Goal: Task Accomplishment & Management: Manage account settings

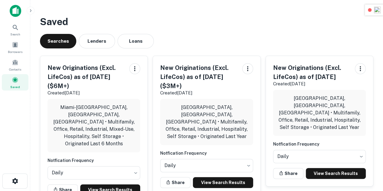
click at [14, 86] on span "Saved" at bounding box center [15, 86] width 10 height 5
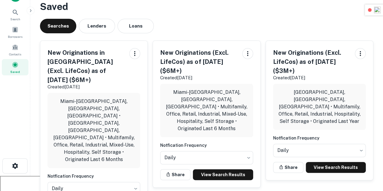
scroll to position [15, 0]
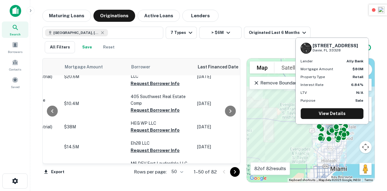
scroll to position [277, 332]
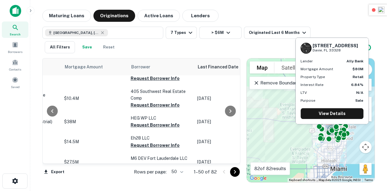
click at [131, 55] on button "Request Borrower Info" at bounding box center [155, 51] width 49 height 7
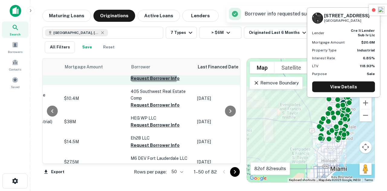
click at [131, 82] on button "Request Borrower Info" at bounding box center [155, 78] width 49 height 7
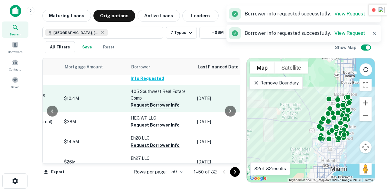
scroll to position [311, 332]
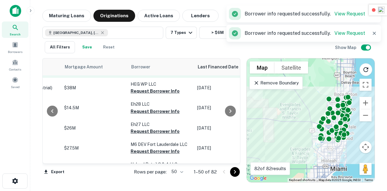
click at [133, 75] on button "Request Borrower Info" at bounding box center [155, 70] width 49 height 7
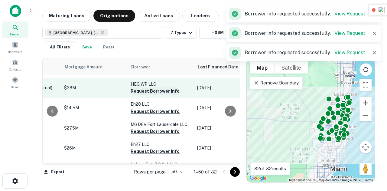
scroll to position [347, 332]
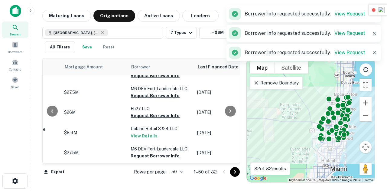
click at [131, 59] on button "Request Borrower Info" at bounding box center [155, 55] width 49 height 7
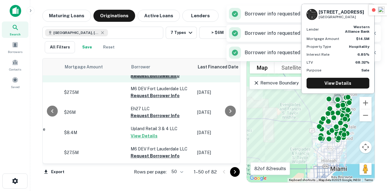
click at [135, 79] on button "Request Borrower Info" at bounding box center [155, 75] width 49 height 7
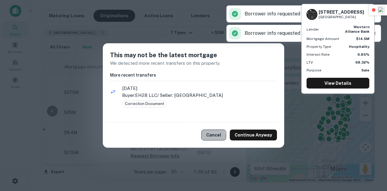
click at [209, 136] on button "Cancel" at bounding box center [213, 134] width 25 height 11
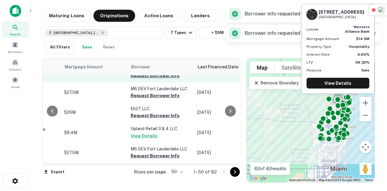
scroll to position [384, 332]
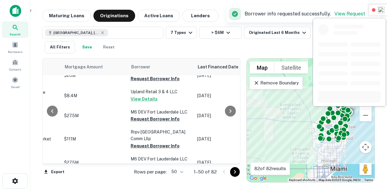
click at [134, 62] on button "Request Borrower Info" at bounding box center [155, 58] width 49 height 7
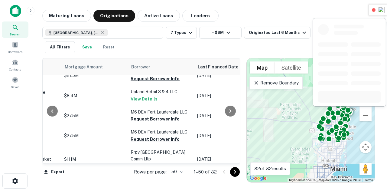
click at [145, 82] on button "Request Borrower Info" at bounding box center [155, 78] width 49 height 7
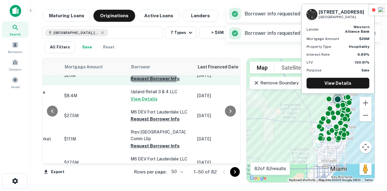
click at [131, 82] on button "Request Borrower Info" at bounding box center [155, 78] width 49 height 7
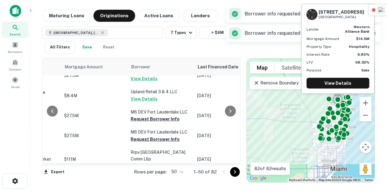
scroll to position [365, 332]
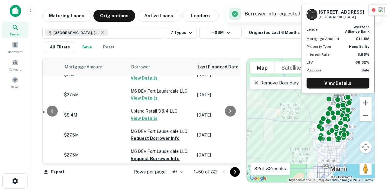
click at [140, 62] on button "Request Borrower Info" at bounding box center [155, 57] width 49 height 7
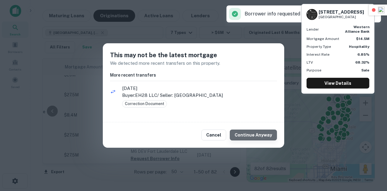
click at [257, 135] on button "Continue Anyway" at bounding box center [253, 134] width 47 height 11
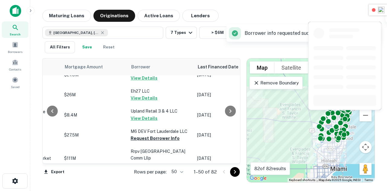
scroll to position [453, 332]
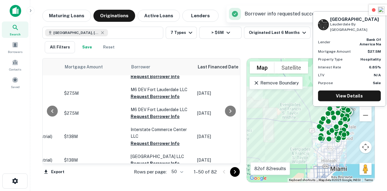
click at [139, 53] on button "Request Borrower Info" at bounding box center [155, 49] width 49 height 7
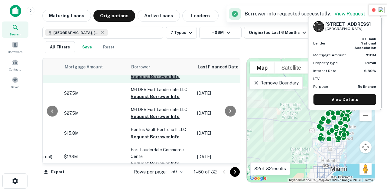
click at [134, 80] on button "Request Borrower Info" at bounding box center [155, 76] width 49 height 7
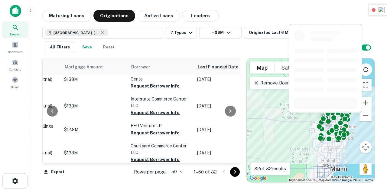
scroll to position [533, 332]
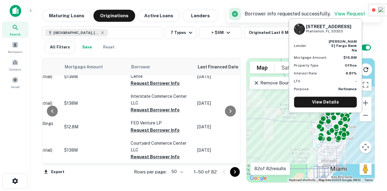
click at [134, 60] on button "Request Borrower Info" at bounding box center [155, 56] width 49 height 7
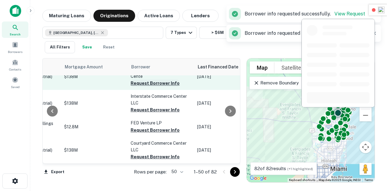
click at [131, 87] on button "Request Borrower Info" at bounding box center [155, 83] width 49 height 7
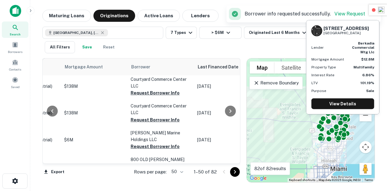
scroll to position [585, 332]
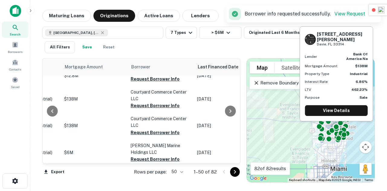
click at [142, 62] on button "Request Borrower Info" at bounding box center [155, 58] width 49 height 7
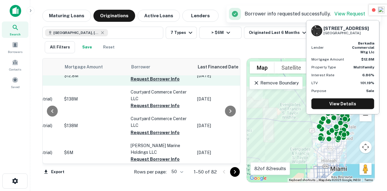
click at [132, 83] on button "Request Borrower Info" at bounding box center [155, 78] width 49 height 7
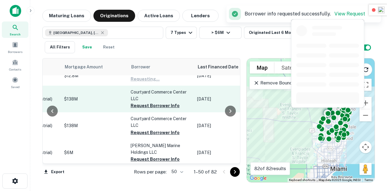
scroll to position [607, 332]
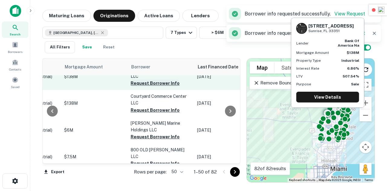
click at [134, 87] on button "Request Borrower Info" at bounding box center [155, 83] width 49 height 7
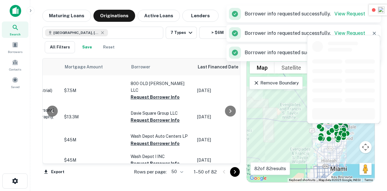
scroll to position [691, 332]
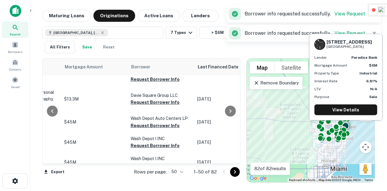
click at [131, 56] on button "Request Borrower Info" at bounding box center [155, 52] width 49 height 7
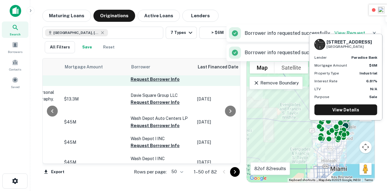
click at [131, 83] on button "Request Borrower Info" at bounding box center [155, 79] width 49 height 7
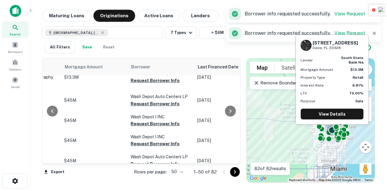
scroll to position [728, 332]
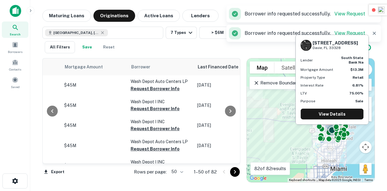
click at [131, 69] on button "Request Borrower Info" at bounding box center [155, 65] width 49 height 7
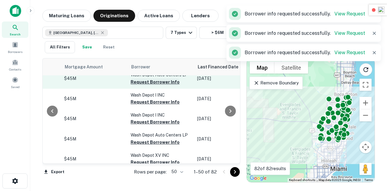
scroll to position [750, 332]
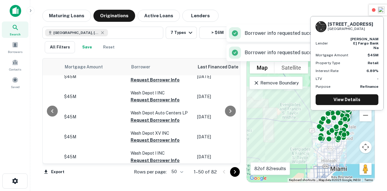
click at [131, 64] on button "Request Borrower Info" at bounding box center [155, 59] width 49 height 7
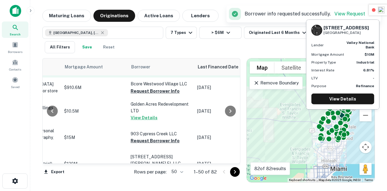
scroll to position [886, 332]
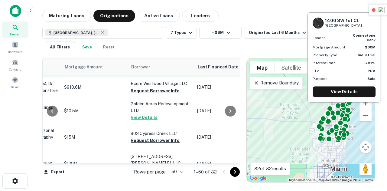
click at [140, 74] on button "Request Borrower Info" at bounding box center [155, 70] width 49 height 7
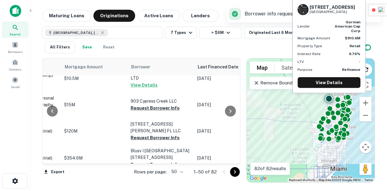
scroll to position [919, 332]
click at [131, 62] on button "Request Borrower Info" at bounding box center [155, 57] width 49 height 7
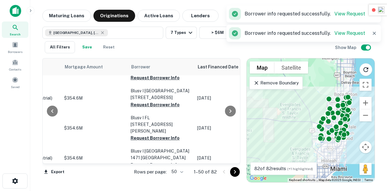
scroll to position [980, 332]
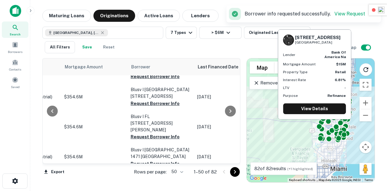
click at [133, 51] on button "Request Borrower Info" at bounding box center [155, 46] width 49 height 7
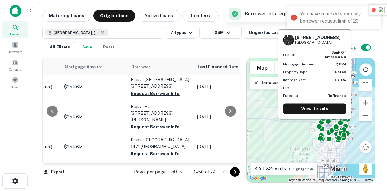
scroll to position [990, 332]
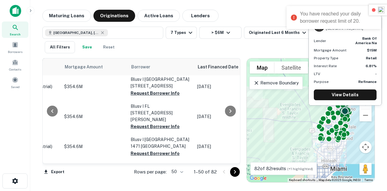
click at [131, 40] on button "Request Borrower Info" at bounding box center [155, 36] width 49 height 7
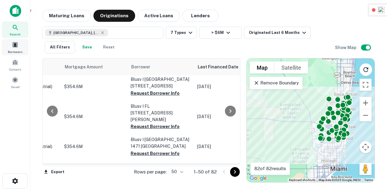
click at [18, 48] on div "Borrowers" at bounding box center [15, 47] width 27 height 16
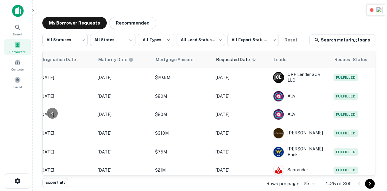
scroll to position [367, 307]
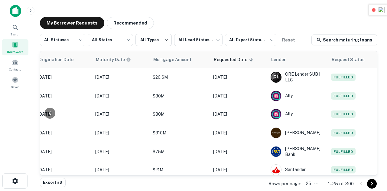
click at [309, 182] on body "Search Borrowers Contacts Saved My Borrower Requests Recommended All Statuses *…" at bounding box center [193, 95] width 387 height 191
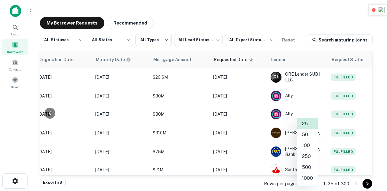
click at [307, 136] on li "50" at bounding box center [307, 134] width 21 height 11
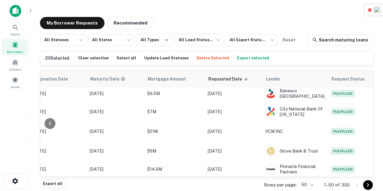
scroll to position [814, 313]
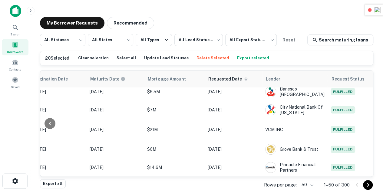
click at [246, 60] on button "Export selected" at bounding box center [252, 58] width 35 height 9
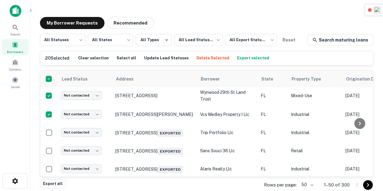
scroll to position [710, 0]
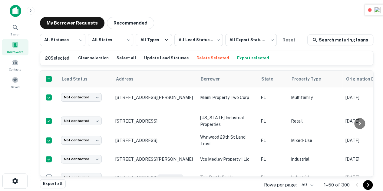
click at [251, 55] on button "Export selected" at bounding box center [252, 58] width 35 height 9
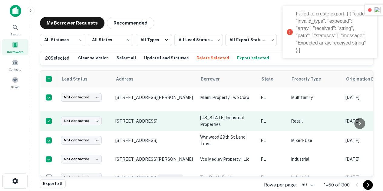
scroll to position [744, 0]
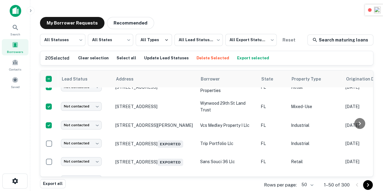
click at [236, 57] on button "Export selected" at bounding box center [252, 58] width 35 height 9
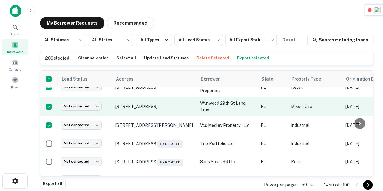
scroll to position [736, 0]
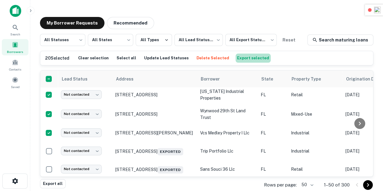
click at [250, 57] on button "Export selected" at bounding box center [252, 58] width 35 height 9
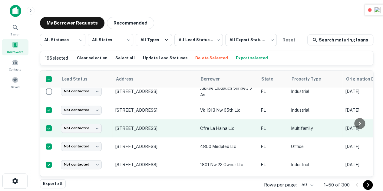
scroll to position [386, 0]
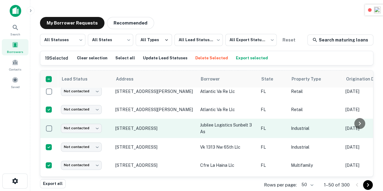
click at [56, 129] on td at bounding box center [49, 128] width 18 height 19
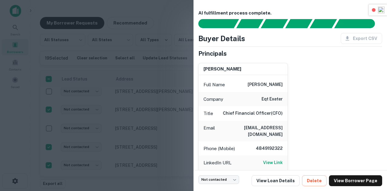
click at [47, 129] on div at bounding box center [193, 95] width 387 height 191
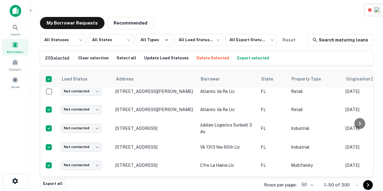
click at [243, 57] on button "Export selected" at bounding box center [252, 58] width 35 height 9
click at [236, 59] on button "Export selected" at bounding box center [252, 58] width 35 height 9
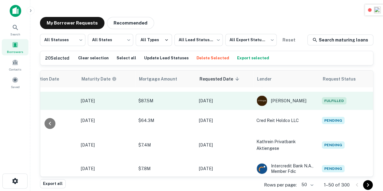
click at [326, 99] on span "Fulfilled" at bounding box center [334, 100] width 25 height 7
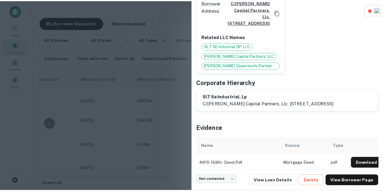
scroll to position [229, 0]
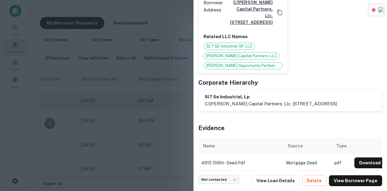
click at [183, 99] on div at bounding box center [193, 95] width 387 height 191
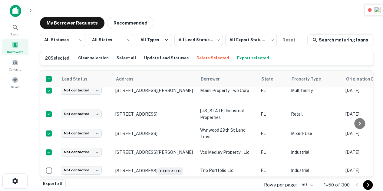
scroll to position [717, 0]
click at [244, 60] on button "Export selected" at bounding box center [252, 58] width 35 height 9
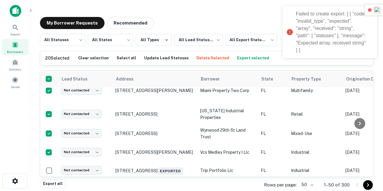
click at [310, 14] on div "Failed to create export: [ { "code": "invalid_type", "expected": "array", "rece…" at bounding box center [332, 32] width 73 height 44
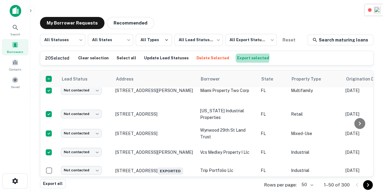
click at [241, 57] on button "Export selected" at bounding box center [252, 58] width 35 height 9
drag, startPoint x: 295, startPoint y: 12, endPoint x: 330, endPoint y: 53, distance: 53.8
click at [330, 53] on div "Failed to create export: [ { "code": "invalid_type", "expected": "array", "rece…" at bounding box center [362, 31] width 85 height 47
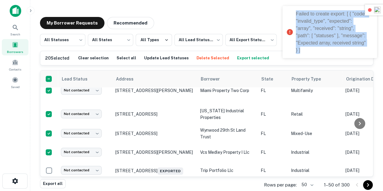
click at [300, 52] on div "Failed to create export: [ { "code": "invalid_type", "expected": "array", "rece…" at bounding box center [332, 32] width 73 height 44
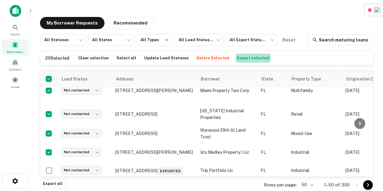
click at [251, 55] on button "Export selected" at bounding box center [252, 58] width 35 height 9
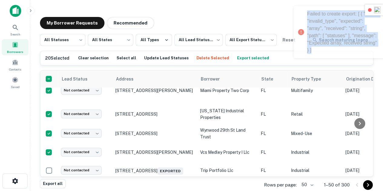
copy div "Failed to create export: [ { "code": "invalid_type", "expected": "array", "rece…"
drag, startPoint x: 296, startPoint y: 13, endPoint x: 307, endPoint y: 58, distance: 46.7
click at [307, 58] on div "Failed to create export: [ { "code": "invalid_type", "expected": "array", "rece…" at bounding box center [329, 34] width 97 height 59
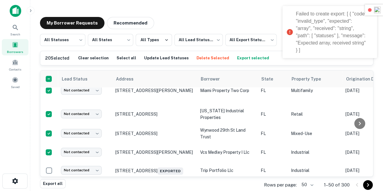
click at [240, 9] on main "My Borrower Requests Recommended All Statuses *** ​ All States *** ​ All Types …" at bounding box center [206, 95] width 352 height 191
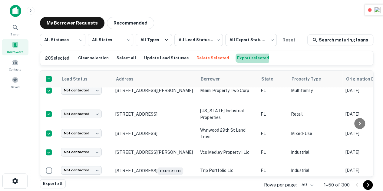
click at [238, 57] on button "Export selected" at bounding box center [252, 58] width 35 height 9
click at [238, 61] on button "Export selected" at bounding box center [252, 58] width 35 height 9
click at [239, 55] on button "Export selected" at bounding box center [252, 58] width 35 height 9
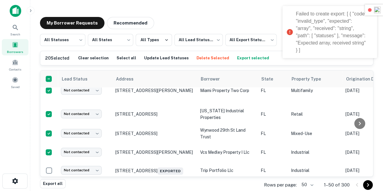
click at [239, 55] on button "Export selected" at bounding box center [252, 58] width 35 height 9
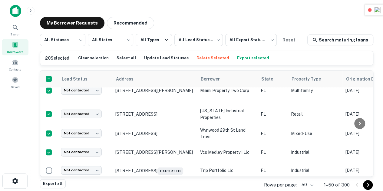
click at [247, 57] on button "Export selected" at bounding box center [252, 58] width 35 height 9
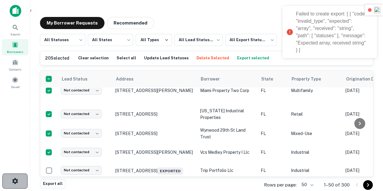
click at [12, 184] on icon "button" at bounding box center [14, 180] width 7 height 7
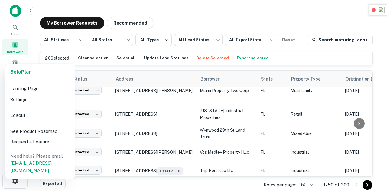
click at [23, 120] on li "Logout" at bounding box center [40, 115] width 65 height 11
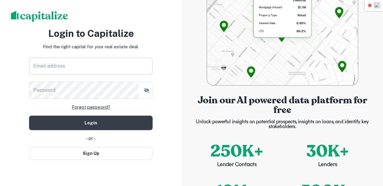
click at [54, 69] on input "Email address" at bounding box center [90, 66] width 123 height 17
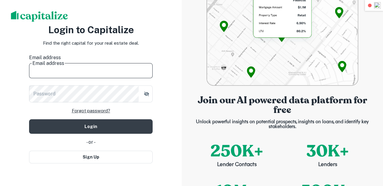
type input "**********"
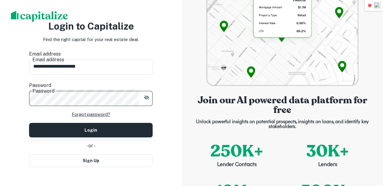
click at [94, 131] on button "Login" at bounding box center [90, 130] width 123 height 15
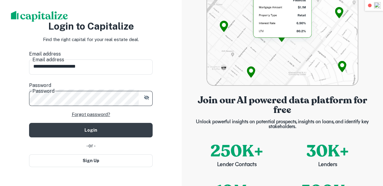
click at [29, 123] on button "Login" at bounding box center [90, 130] width 123 height 15
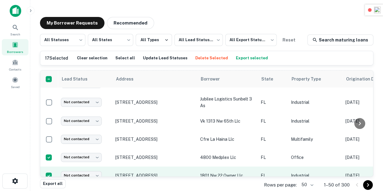
scroll to position [412, 0]
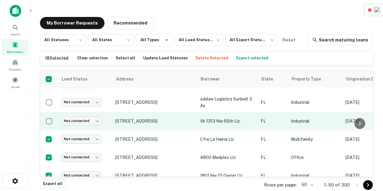
click at [50, 130] on td at bounding box center [49, 121] width 18 height 18
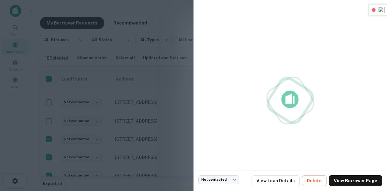
click at [49, 125] on div at bounding box center [193, 95] width 387 height 191
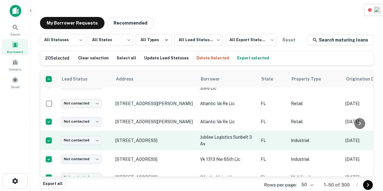
scroll to position [410, 0]
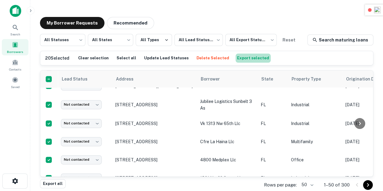
click at [249, 60] on button "Export selected" at bounding box center [252, 58] width 35 height 9
click at [49, 182] on button "Export all" at bounding box center [53, 183] width 26 height 9
click at [246, 60] on button "Export selected" at bounding box center [252, 58] width 35 height 9
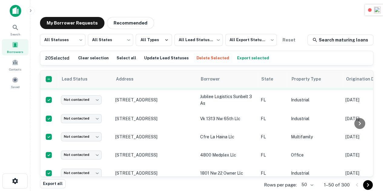
scroll to position [415, 0]
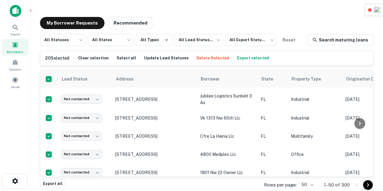
click at [252, 58] on button "Export selected" at bounding box center [252, 58] width 35 height 9
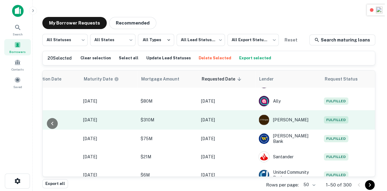
scroll to position [398, 322]
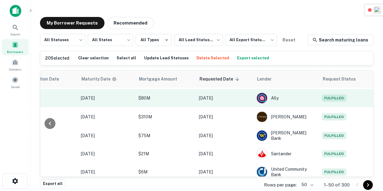
click at [330, 101] on span "Fulfilled" at bounding box center [334, 97] width 25 height 7
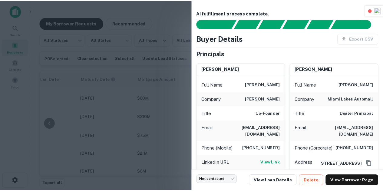
scroll to position [51, 0]
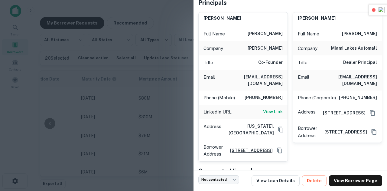
click at [142, 91] on div at bounding box center [193, 95] width 387 height 191
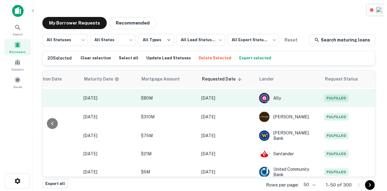
scroll to position [398, 317]
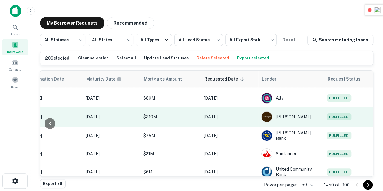
click at [339, 120] on span "Fulfilled" at bounding box center [338, 116] width 25 height 7
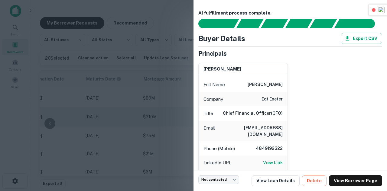
click at [137, 109] on div at bounding box center [193, 95] width 387 height 191
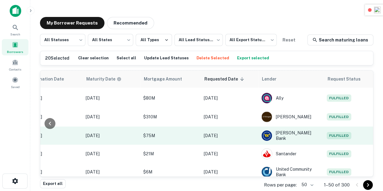
click at [345, 139] on span "Fulfilled" at bounding box center [338, 135] width 25 height 7
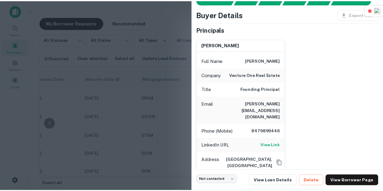
scroll to position [25, 0]
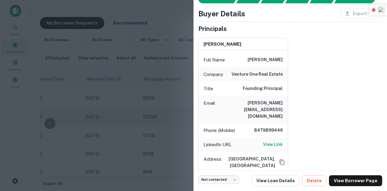
click at [147, 113] on div at bounding box center [193, 95] width 387 height 191
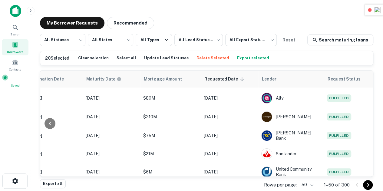
click at [17, 76] on div "Saved" at bounding box center [15, 81] width 27 height 14
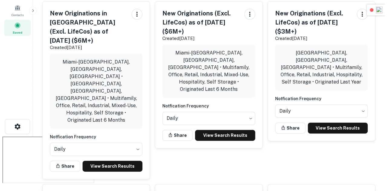
scroll to position [23, 0]
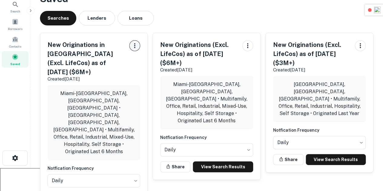
click at [134, 48] on icon "button" at bounding box center [134, 45] width 7 height 7
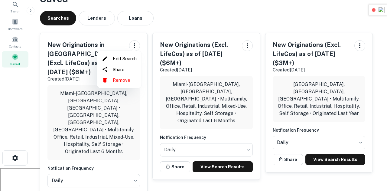
click at [123, 61] on li "Edit Search" at bounding box center [120, 58] width 40 height 11
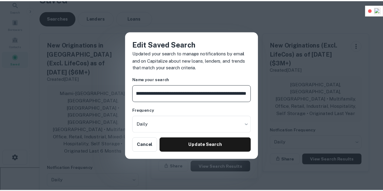
scroll to position [0, 0]
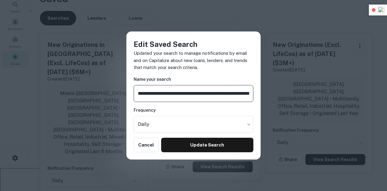
click at [266, 30] on div "**********" at bounding box center [193, 95] width 387 height 191
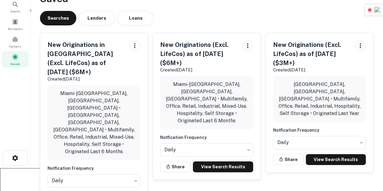
click at [85, 51] on h5 "New Originations in [GEOGRAPHIC_DATA] (Excl. LifeCos) as of [DATE] ($6M+)" at bounding box center [85, 58] width 77 height 36
click at [134, 45] on icon "button" at bounding box center [134, 45] width 7 height 7
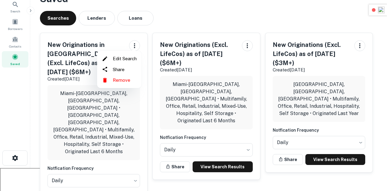
click at [74, 46] on div at bounding box center [193, 95] width 387 height 191
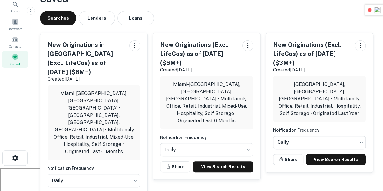
click at [84, 44] on h5 "New Originations in [GEOGRAPHIC_DATA] (Excl. LifeCos) as of [DATE] ($6M+)" at bounding box center [85, 58] width 77 height 36
click at [84, 55] on h5 "New Originations in [GEOGRAPHIC_DATA] (Excl. LifeCos) as of [DATE] ($6M+)" at bounding box center [85, 58] width 77 height 36
click at [79, 74] on h5 "New Originations in [GEOGRAPHIC_DATA] (Excl. LifeCos) as of [DATE] ($6M+)" at bounding box center [85, 58] width 77 height 36
click at [94, 95] on p "Miami-[GEOGRAPHIC_DATA], [GEOGRAPHIC_DATA], [GEOGRAPHIC_DATA] • [GEOGRAPHIC_DAT…" at bounding box center [93, 122] width 83 height 65
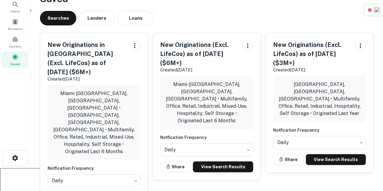
click at [113, 109] on p "Miami-[GEOGRAPHIC_DATA], [GEOGRAPHIC_DATA], [GEOGRAPHIC_DATA] • [GEOGRAPHIC_DAT…" at bounding box center [93, 122] width 83 height 65
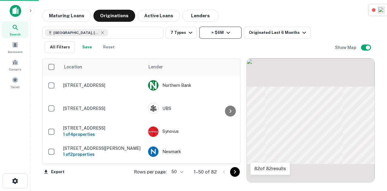
click at [225, 33] on icon "button" at bounding box center [228, 32] width 7 height 7
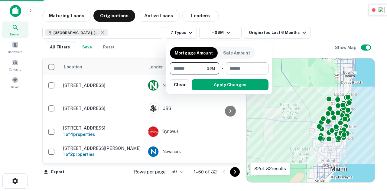
click at [248, 69] on input "number" at bounding box center [245, 68] width 38 height 12
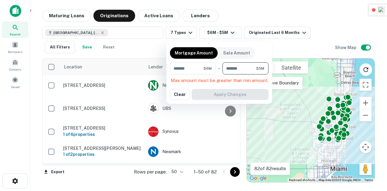
type input "********"
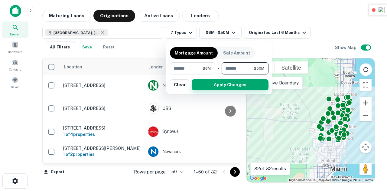
click at [227, 84] on button "Apply Changes" at bounding box center [230, 84] width 77 height 11
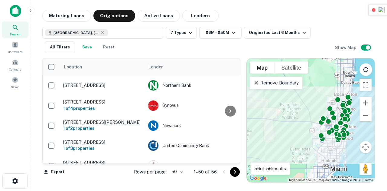
click at [87, 49] on button "Save" at bounding box center [86, 47] width 19 height 12
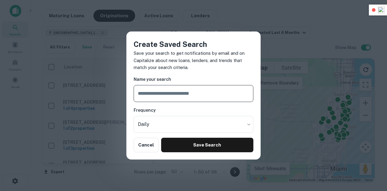
click at [184, 94] on input "text" at bounding box center [194, 93] width 120 height 17
click at [196, 94] on input "text" at bounding box center [194, 93] width 120 height 17
click at [217, 93] on input "**********" at bounding box center [194, 93] width 120 height 17
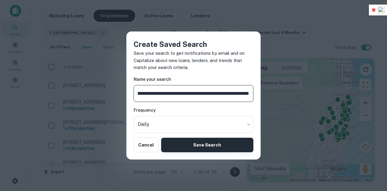
type input "**********"
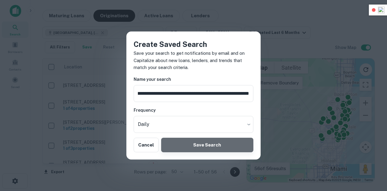
click at [219, 147] on button "Save Search" at bounding box center [207, 145] width 92 height 15
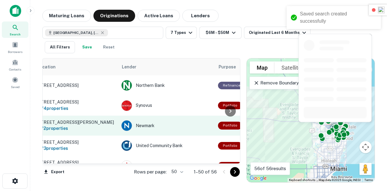
scroll to position [0, 0]
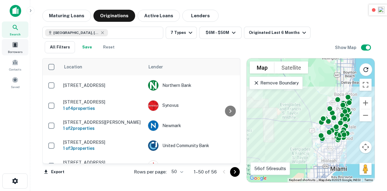
click at [13, 47] on span at bounding box center [15, 44] width 7 height 7
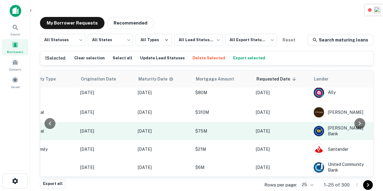
scroll to position [2, 0]
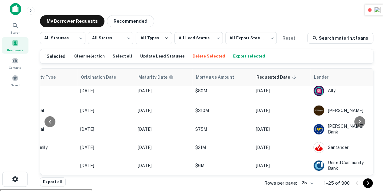
click at [309, 185] on body "Search Borrowers Contacts Saved My Borrower Requests Recommended All Statuses *…" at bounding box center [191, 93] width 383 height 191
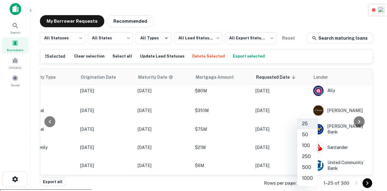
click at [194, 171] on div at bounding box center [193, 95] width 387 height 191
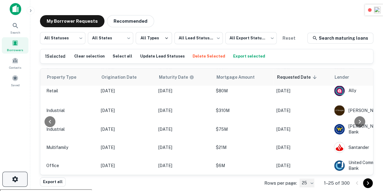
scroll to position [440, 0]
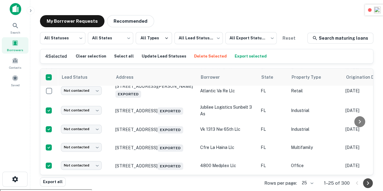
click at [370, 182] on icon "Go to next page" at bounding box center [367, 182] width 7 height 7
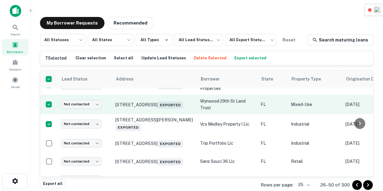
scroll to position [201, 0]
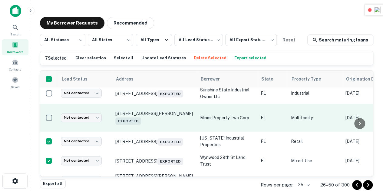
click at [48, 132] on td at bounding box center [49, 118] width 18 height 28
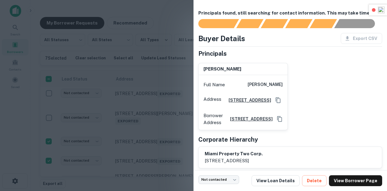
click at [47, 126] on div at bounding box center [193, 95] width 387 height 191
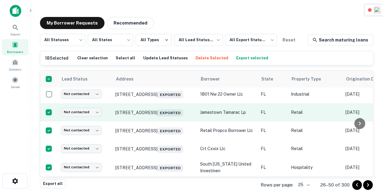
scroll to position [0, 0]
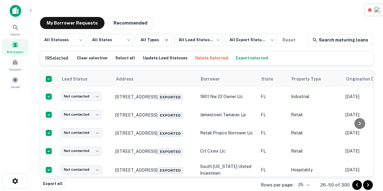
click at [250, 57] on button "Export selected" at bounding box center [251, 58] width 35 height 9
click at [240, 56] on button "Export selected" at bounding box center [251, 58] width 35 height 9
click at [241, 61] on button "Export selected" at bounding box center [251, 58] width 35 height 9
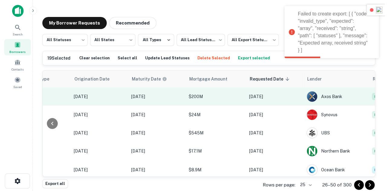
scroll to position [0, 322]
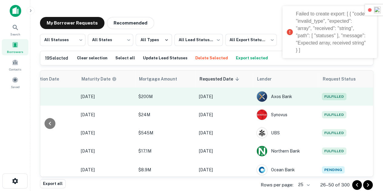
click at [324, 96] on span "Fulfilled" at bounding box center [334, 96] width 25 height 7
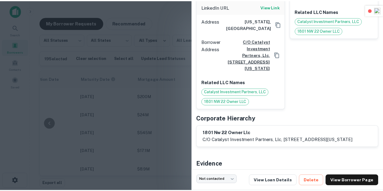
scroll to position [171, 0]
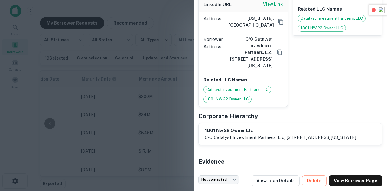
click at [158, 107] on div at bounding box center [193, 95] width 387 height 191
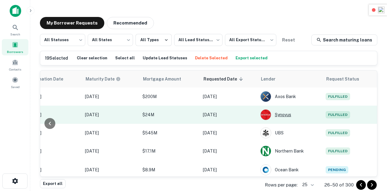
scroll to position [0, 317]
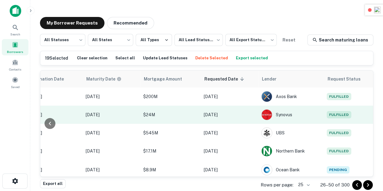
click at [337, 118] on span "Fulfilled" at bounding box center [338, 114] width 25 height 7
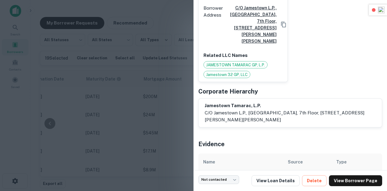
scroll to position [231, 0]
click at [164, 90] on div at bounding box center [193, 95] width 387 height 191
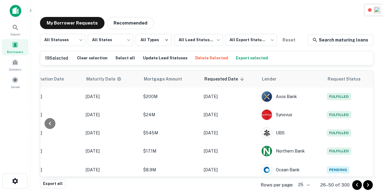
click at [303, 186] on body "Search Borrowers Contacts Saved My Borrower Requests Recommended All Statuses *…" at bounding box center [191, 95] width 383 height 191
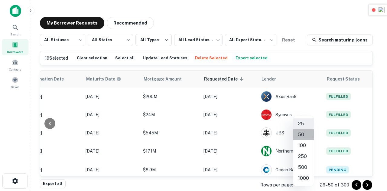
click at [300, 136] on li "50" at bounding box center [303, 134] width 21 height 11
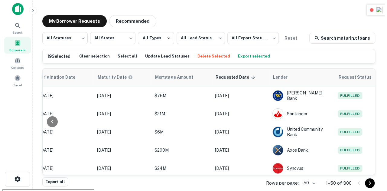
scroll to position [446, 322]
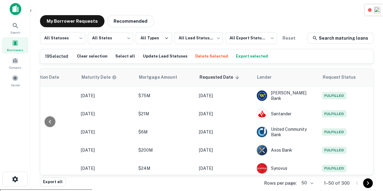
click at [322, 80] on span "Fulfilled" at bounding box center [334, 76] width 25 height 7
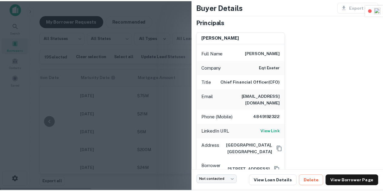
scroll to position [33, 0]
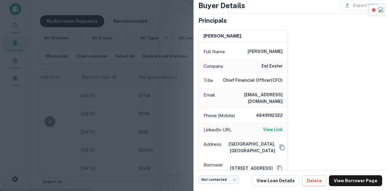
click at [166, 104] on div at bounding box center [193, 95] width 387 height 191
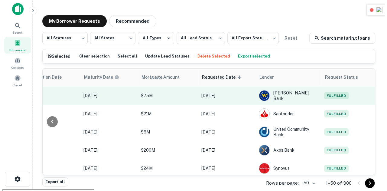
scroll to position [446, 317]
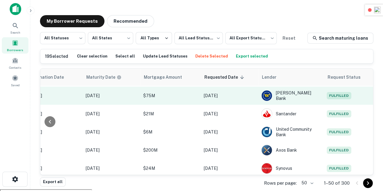
click at [337, 99] on span "Fulfilled" at bounding box center [338, 95] width 25 height 7
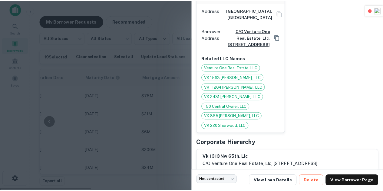
scroll to position [176, 0]
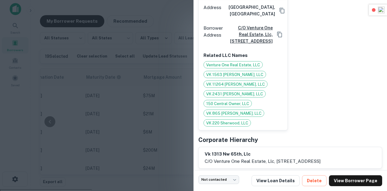
click at [169, 100] on div at bounding box center [193, 95] width 387 height 191
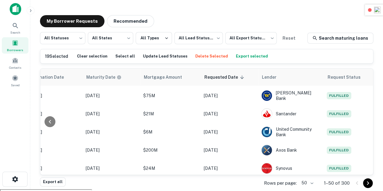
click at [234, 55] on button "Export selected" at bounding box center [251, 56] width 35 height 9
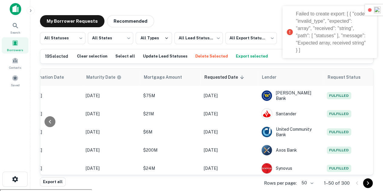
click at [235, 55] on button "Export selected" at bounding box center [251, 56] width 35 height 9
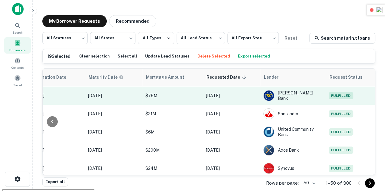
scroll to position [446, 317]
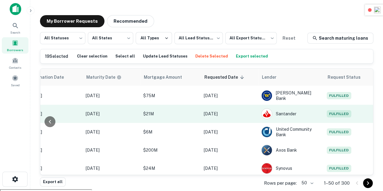
click at [327, 117] on span "Fulfilled" at bounding box center [338, 113] width 25 height 7
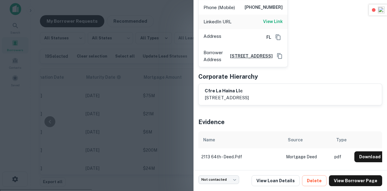
scroll to position [0, 0]
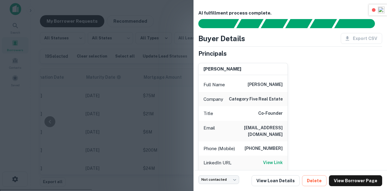
click at [179, 83] on div at bounding box center [193, 95] width 387 height 191
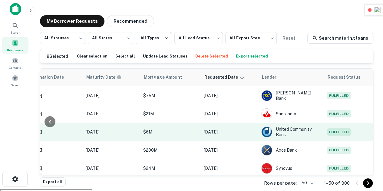
click at [333, 141] on td "Fulfilled" at bounding box center [350, 132] width 54 height 18
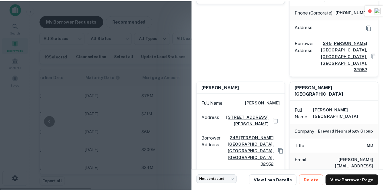
scroll to position [152, 0]
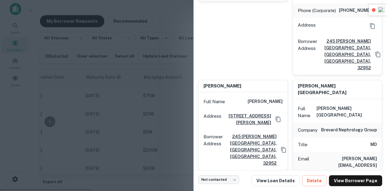
click at [159, 89] on div at bounding box center [193, 95] width 387 height 191
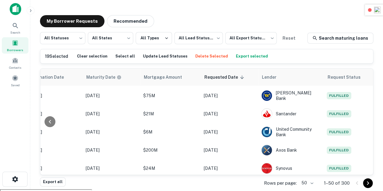
click at [234, 56] on button "Export selected" at bounding box center [251, 56] width 35 height 9
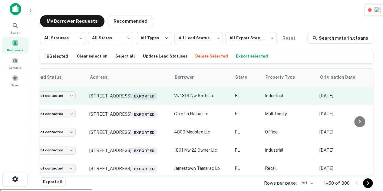
scroll to position [446, 0]
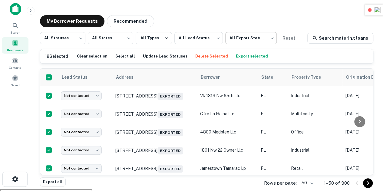
click at [249, 37] on body "Search Borrowers Contacts Saved My Borrower Requests Recommended All Statuses *…" at bounding box center [191, 93] width 383 height 191
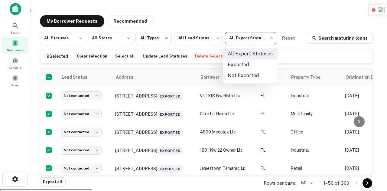
click at [249, 37] on div at bounding box center [193, 95] width 387 height 191
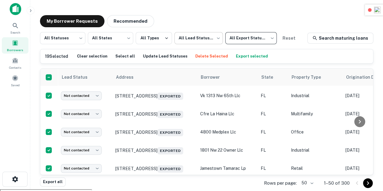
click at [185, 41] on body "Search Borrowers Contacts Saved My Borrower Requests Recommended All Statuses *…" at bounding box center [191, 93] width 383 height 191
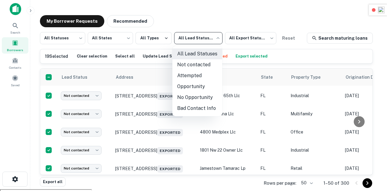
click at [185, 41] on div at bounding box center [193, 95] width 387 height 191
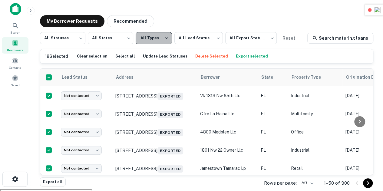
click at [162, 34] on button "All Types" at bounding box center [154, 38] width 36 height 12
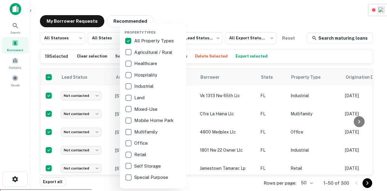
click at [176, 12] on div at bounding box center [193, 95] width 387 height 191
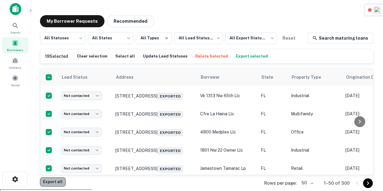
click at [59, 181] on button "Export all" at bounding box center [53, 181] width 26 height 9
click at [379, 60] on main "My Borrower Requests Recommended All Statuses *** ​ All States *** ​ All Types …" at bounding box center [206, 93] width 352 height 191
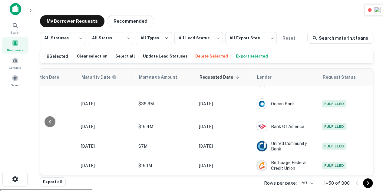
scroll to position [959, 322]
click at [364, 184] on icon "Go to next page" at bounding box center [367, 182] width 7 height 7
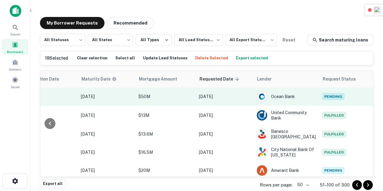
click at [329, 97] on span "Pending" at bounding box center [333, 96] width 23 height 7
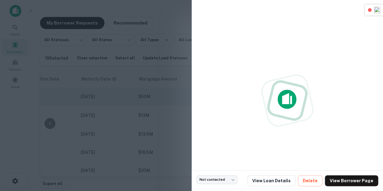
scroll to position [0, 322]
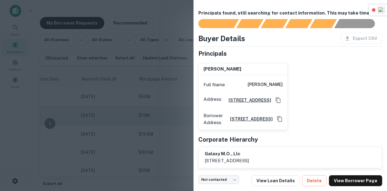
click at [170, 113] on div at bounding box center [193, 95] width 387 height 191
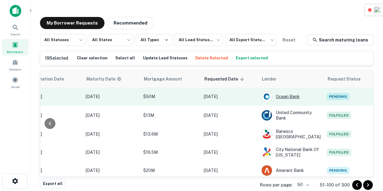
scroll to position [0, 322]
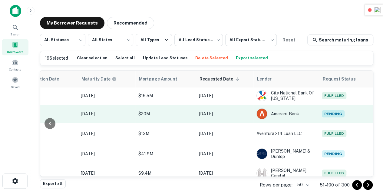
click at [327, 117] on span "Pending" at bounding box center [333, 113] width 23 height 7
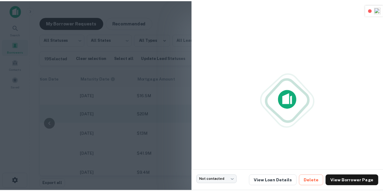
scroll to position [57, 322]
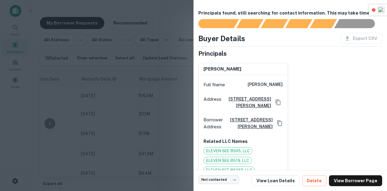
click at [126, 109] on div at bounding box center [193, 95] width 387 height 191
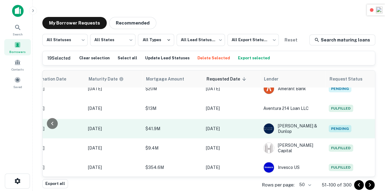
scroll to position [82, 317]
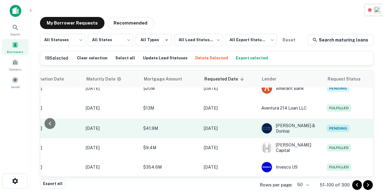
click at [338, 132] on td "Pending" at bounding box center [350, 128] width 54 height 19
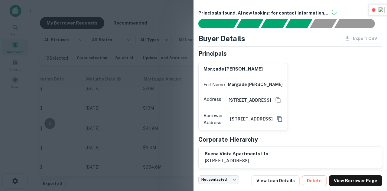
click at [246, 67] on h6 "morgade [PERSON_NAME]" at bounding box center [233, 69] width 59 height 7
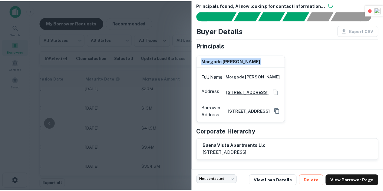
scroll to position [24, 0]
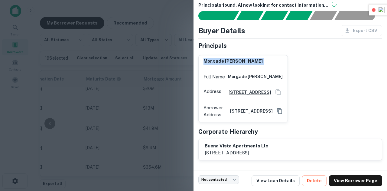
copy h6 "morgade [PERSON_NAME]"
click at [320, 75] on div "morgade [PERSON_NAME] Full Name morgade [PERSON_NAME] Address [STREET_ADDRESS] …" at bounding box center [288, 86] width 189 height 72
click at [179, 104] on div at bounding box center [193, 95] width 387 height 191
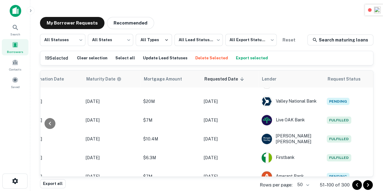
scroll to position [208, 317]
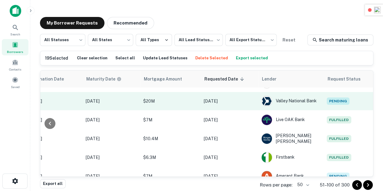
click at [330, 105] on span "Pending" at bounding box center [337, 100] width 23 height 7
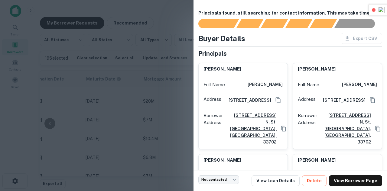
click at [119, 107] on div at bounding box center [193, 95] width 387 height 191
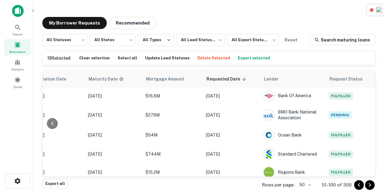
scroll to position [308, 317]
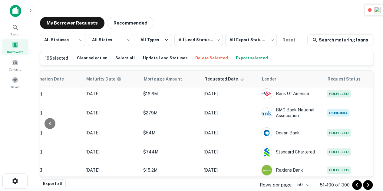
click at [332, 79] on span "Pending" at bounding box center [337, 75] width 23 height 7
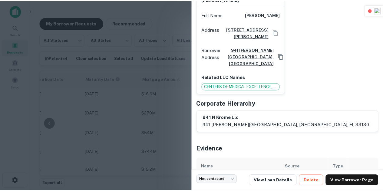
scroll to position [71, 0]
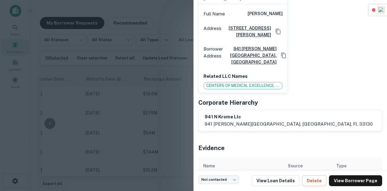
click at [149, 100] on div at bounding box center [193, 95] width 387 height 191
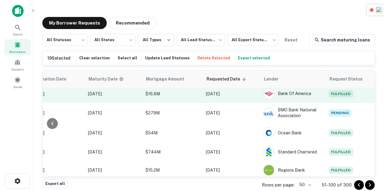
scroll to position [330, 317]
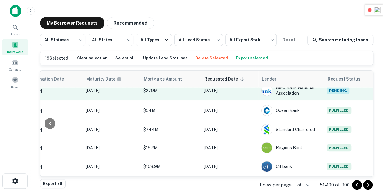
click at [335, 94] on span "Pending" at bounding box center [337, 90] width 23 height 7
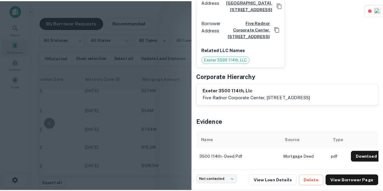
scroll to position [106, 0]
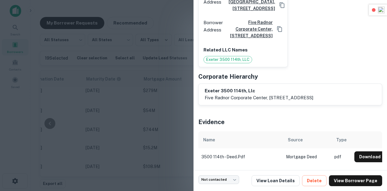
click at [163, 107] on div at bounding box center [193, 95] width 387 height 191
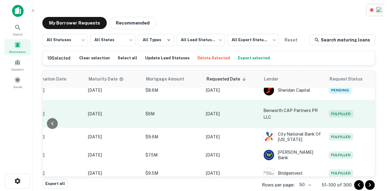
scroll to position [528, 317]
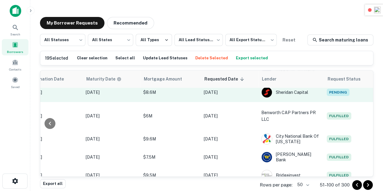
click at [333, 96] on span "Pending" at bounding box center [337, 92] width 23 height 7
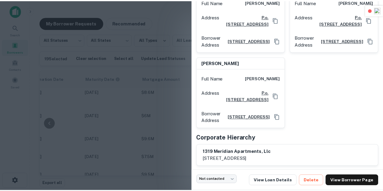
scroll to position [83, 0]
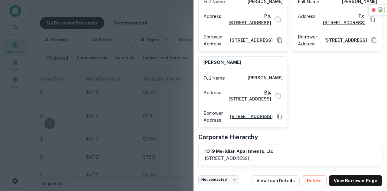
click at [167, 92] on div at bounding box center [193, 95] width 387 height 191
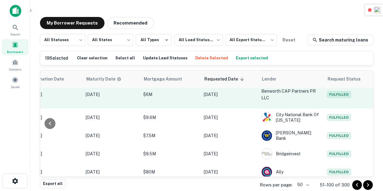
scroll to position [548, 317]
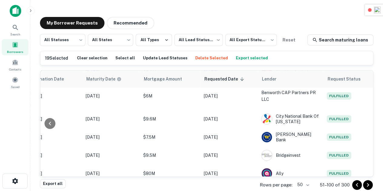
click at [331, 76] on span "Pending" at bounding box center [337, 72] width 23 height 7
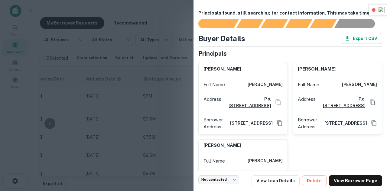
click at [127, 100] on div at bounding box center [193, 95] width 387 height 191
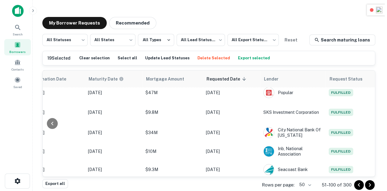
scroll to position [846, 317]
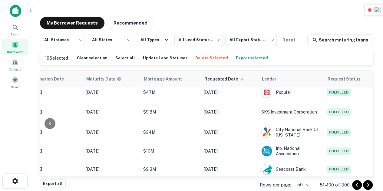
click at [334, 50] on span "Pending" at bounding box center [337, 45] width 23 height 7
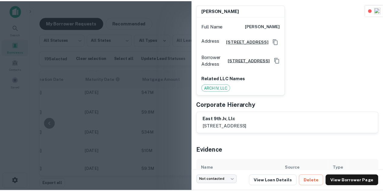
scroll to position [95, 0]
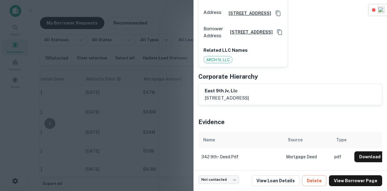
click at [178, 98] on div at bounding box center [193, 95] width 387 height 191
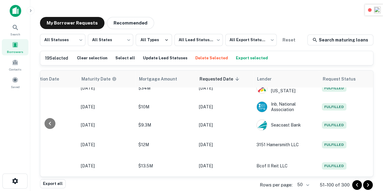
scroll to position [2, 0]
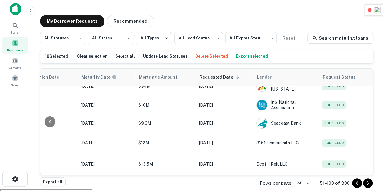
click at [372, 185] on button "Go to next page" at bounding box center [368, 183] width 10 height 10
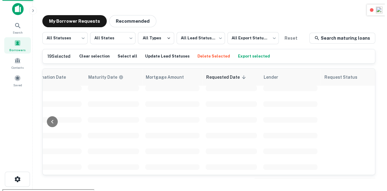
scroll to position [309, 316]
